Goal: Information Seeking & Learning: Check status

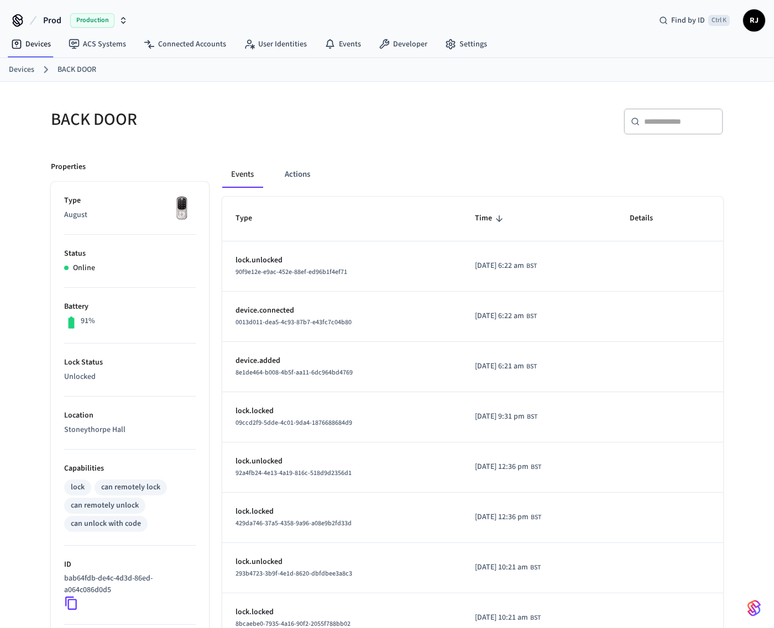
click at [69, 605] on icon at bounding box center [71, 603] width 12 height 13
click at [285, 175] on button "Actions" at bounding box center [297, 174] width 43 height 27
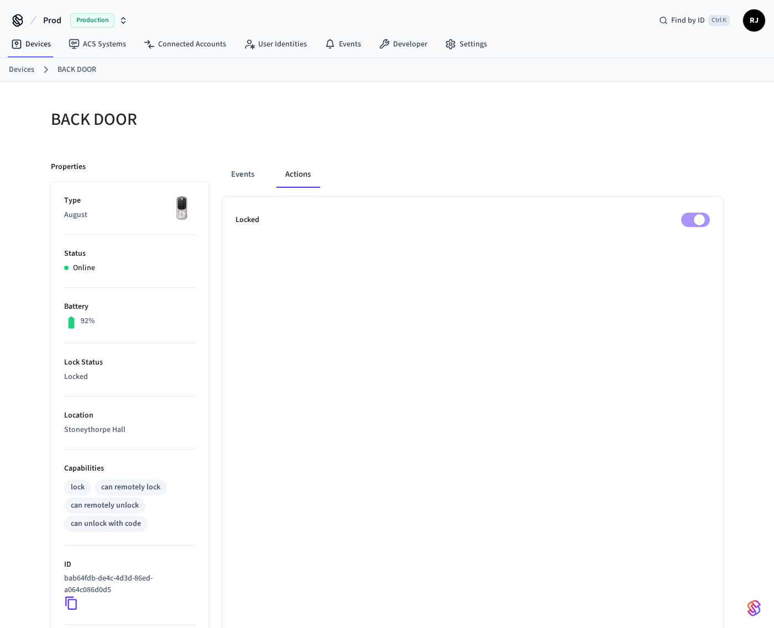
click at [237, 176] on button "Events" at bounding box center [242, 174] width 41 height 27
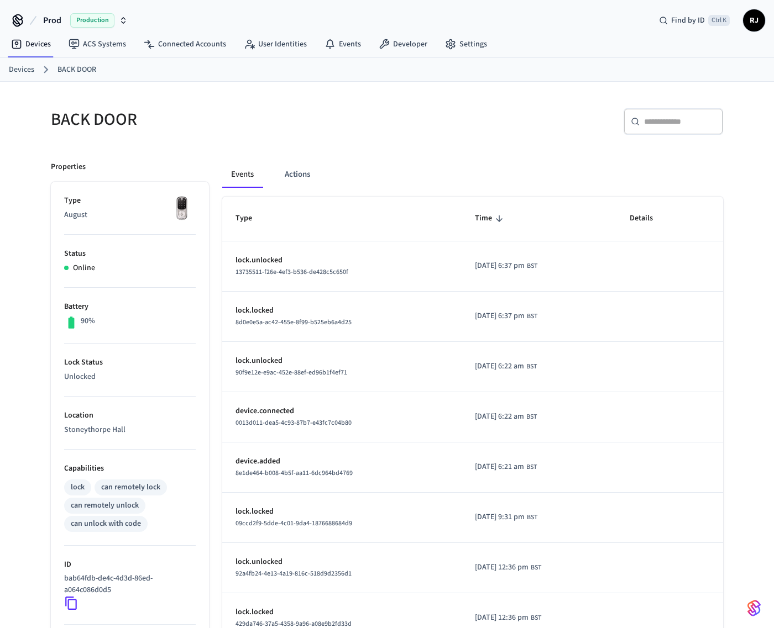
click at [25, 72] on link "Devices" at bounding box center [21, 70] width 25 height 12
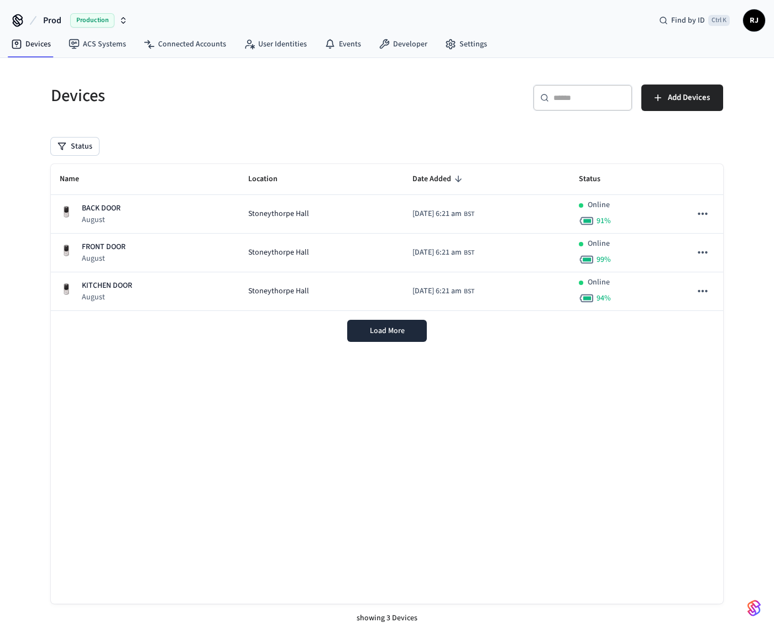
click at [129, 251] on div "FRONT DOOR August" at bounding box center [145, 253] width 171 height 23
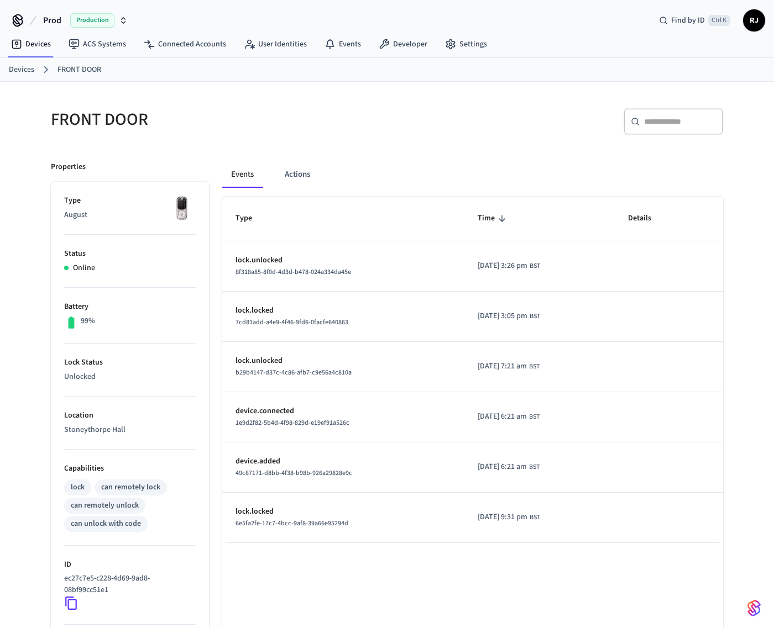
click at [70, 606] on icon at bounding box center [71, 603] width 14 height 14
drag, startPoint x: 17, startPoint y: 69, endPoint x: 37, endPoint y: 74, distance: 20.5
click at [17, 69] on link "Devices" at bounding box center [21, 70] width 25 height 12
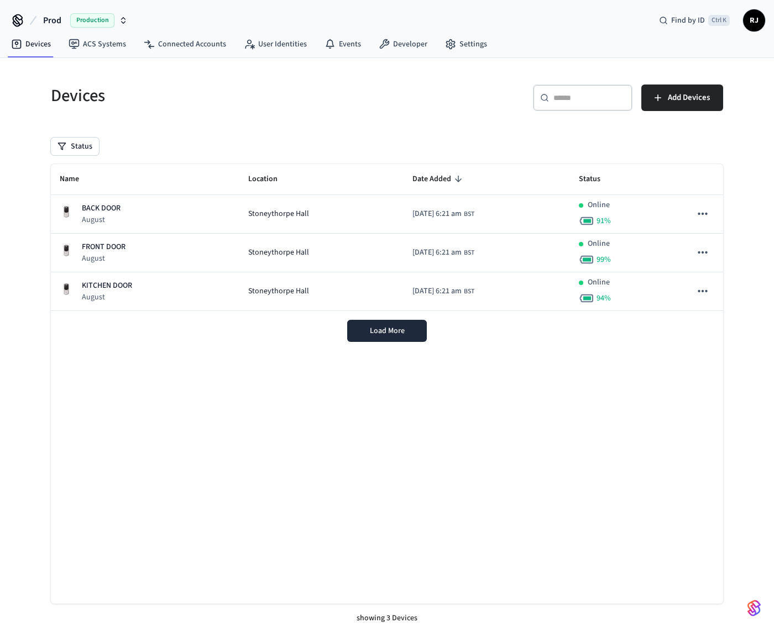
click at [116, 294] on p "August" at bounding box center [107, 297] width 50 height 11
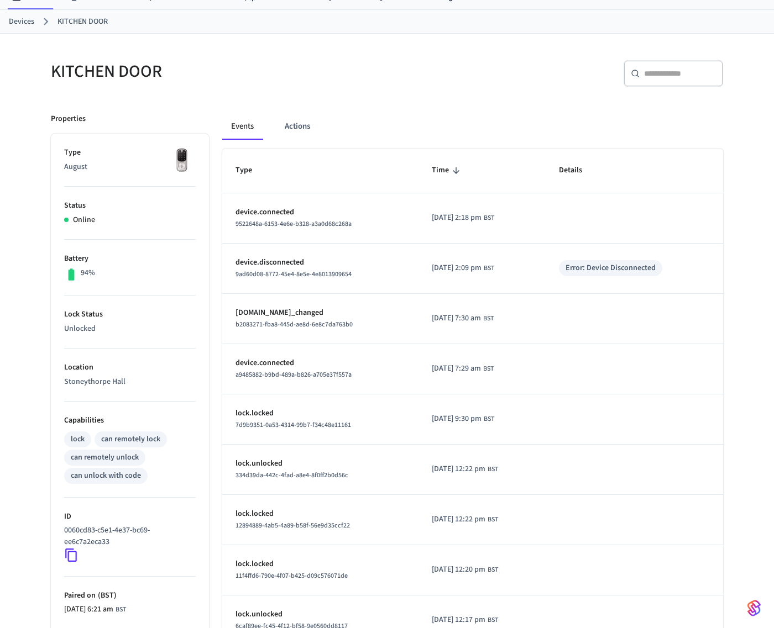
scroll to position [111, 0]
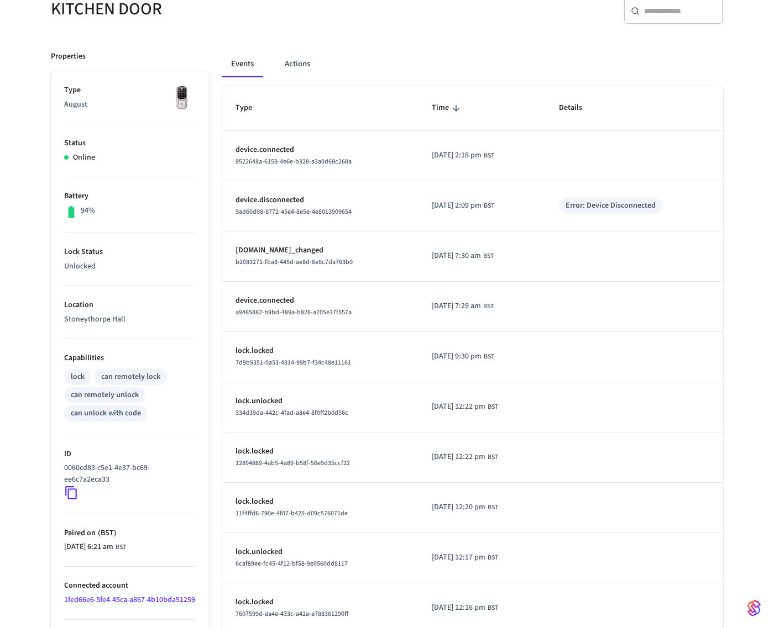
click at [73, 491] on icon at bounding box center [71, 493] width 14 height 14
